Goal: Communication & Community: Answer question/provide support

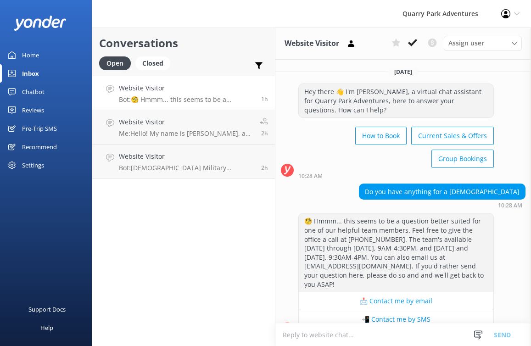
scroll to position [114, 0]
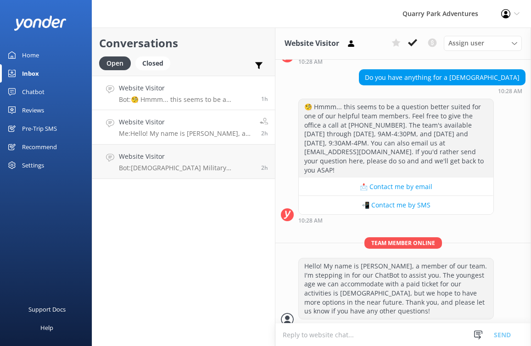
click at [188, 136] on p "Me: Hello! My name is [PERSON_NAME], a member of our team. I'm stepping in for …" at bounding box center [186, 133] width 134 height 8
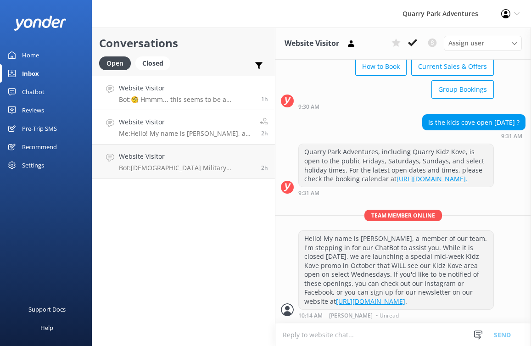
click at [208, 95] on div "Website Visitor Bot: 🧐 Hmmm... this seems to be a question better suited for on…" at bounding box center [186, 93] width 135 height 20
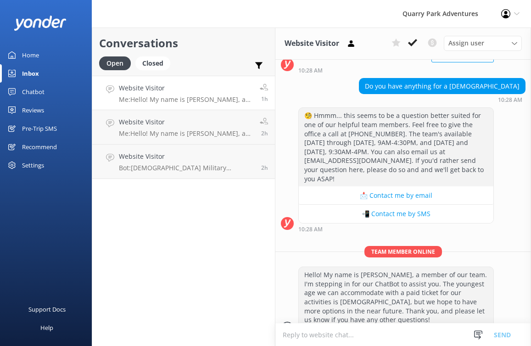
scroll to position [114, 0]
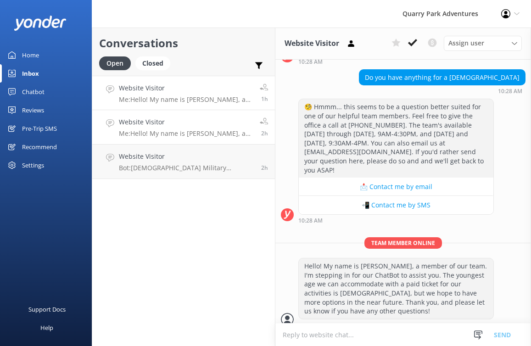
click at [208, 122] on h4 "Website Visitor" at bounding box center [186, 122] width 134 height 10
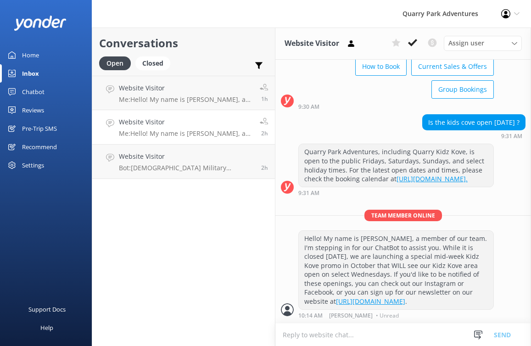
scroll to position [78, 0]
click at [190, 155] on h4 "Website Visitor" at bounding box center [186, 156] width 135 height 10
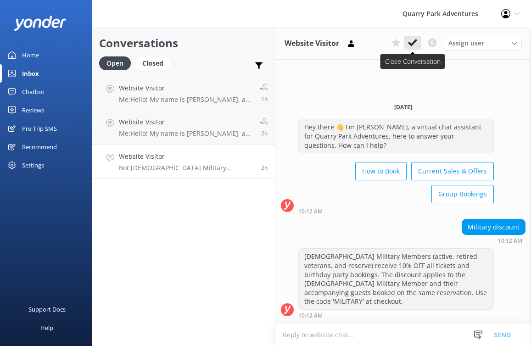
click at [415, 44] on icon at bounding box center [412, 42] width 9 height 9
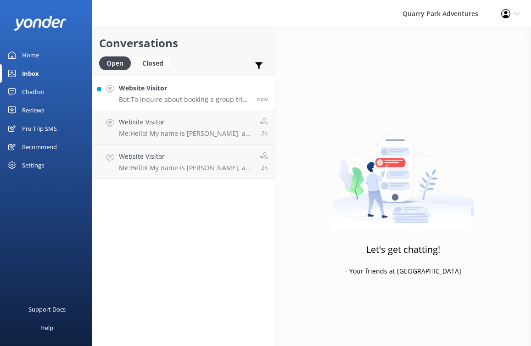
click at [172, 97] on p "Bot: To inquire about booking a group trip at [GEOGRAPHIC_DATA] Adventures, ple…" at bounding box center [184, 99] width 131 height 8
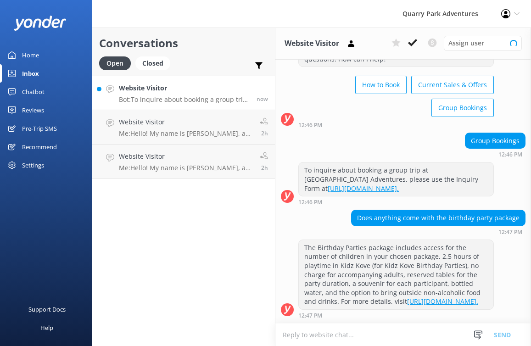
scroll to position [59, 0]
